Goal: Browse casually: Explore the website without a specific task or goal

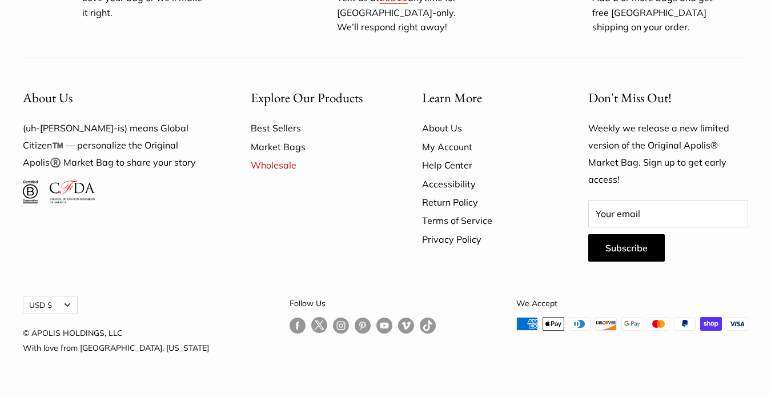
scroll to position [991, 0]
click at [597, 45] on html "Market Bags Group Gifting Coming Soon Need help? Text Us: 20919 [EMAIL_ADDRESS]…" at bounding box center [385, 198] width 771 height 397
click at [599, 41] on html "Market Bags Group Gifting Coming Soon Need help? Text Us: 20919 [EMAIL_ADDRESS]…" at bounding box center [385, 198] width 771 height 397
click at [601, 40] on html "Market Bags Group Gifting Coming Soon Need help? Text Us: 20919 [EMAIL_ADDRESS]…" at bounding box center [385, 198] width 771 height 397
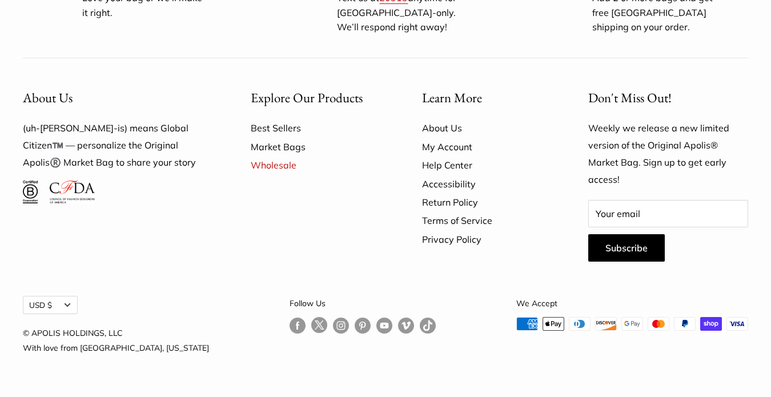
click at [689, 109] on html "Market Bags Group Gifting Coming Soon Need help? Text Us: 20919 [EMAIL_ADDRESS]…" at bounding box center [385, 198] width 771 height 397
click at [601, 42] on html "Market Bags Group Gifting Coming Soon Need help? Text Us: 20919 [EMAIL_ADDRESS]…" at bounding box center [385, 198] width 771 height 397
click at [278, 219] on html "Market Bags Group Gifting Coming Soon Need help? Text Us: 20919 [EMAIL_ADDRESS]…" at bounding box center [385, 198] width 771 height 397
click at [234, 217] on html "Market Bags Group Gifting Coming Soon Need help? Text Us: 20919 [EMAIL_ADDRESS]…" at bounding box center [385, 198] width 771 height 397
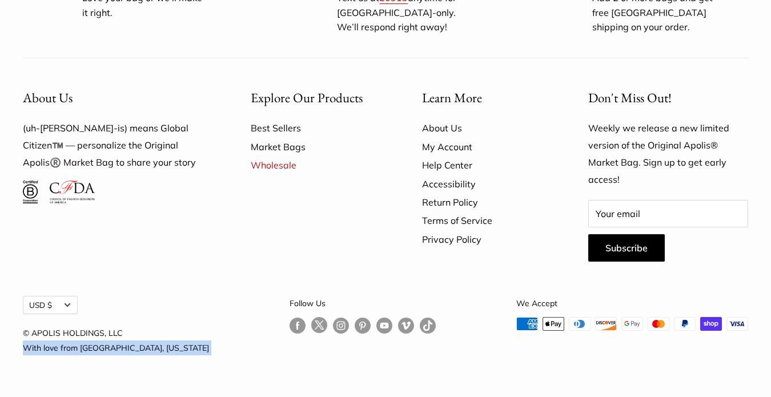
click at [234, 217] on html "Market Bags Group Gifting Coming Soon Need help? Text Us: 20919 [EMAIL_ADDRESS]…" at bounding box center [385, 198] width 771 height 397
